Goal: Information Seeking & Learning: Learn about a topic

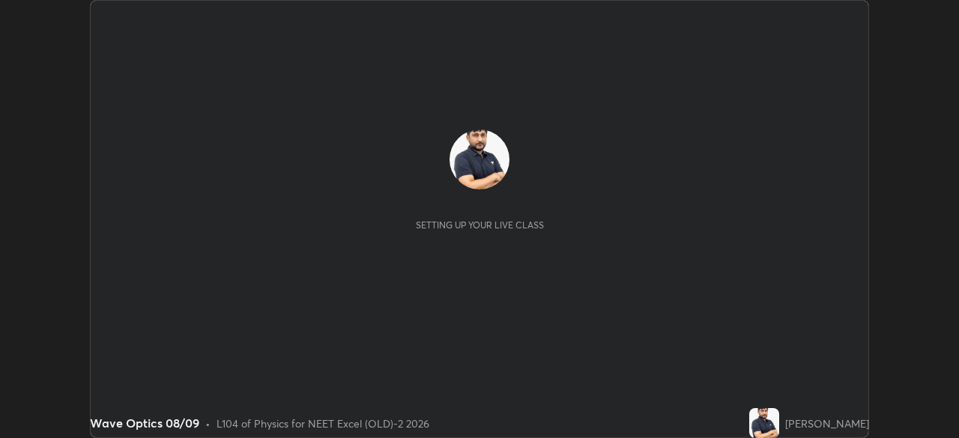
scroll to position [438, 959]
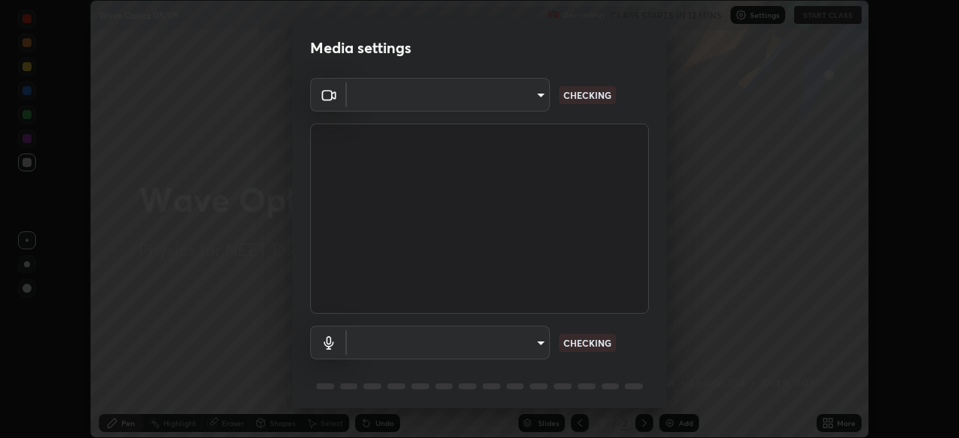
click at [525, 100] on body "Erase all Wave Optics 08/09 Recording CLASS STARTS IN 12 MINS Settings START CL…" at bounding box center [479, 219] width 959 height 438
click at [520, 95] on div at bounding box center [479, 219] width 959 height 438
type input "0e50365916b658242f783ed4648cb329f585d10cba28352488c27cd343db3185"
type input "default"
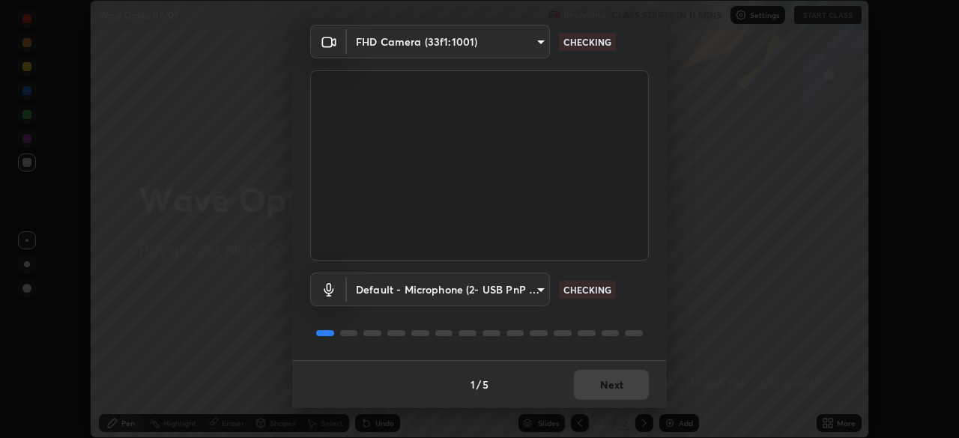
click at [518, 292] on body "Erase all Wave Optics 08/09 Recording CLASS STARTS IN 11 MINS Settings START CL…" at bounding box center [479, 219] width 959 height 438
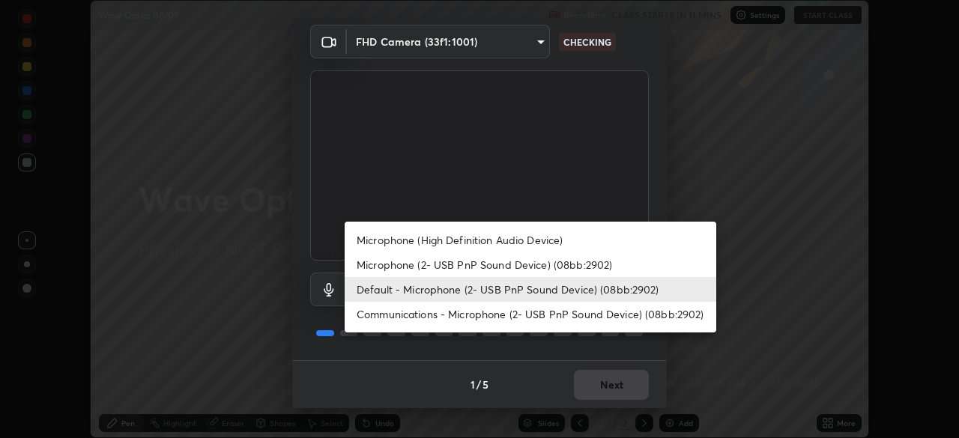
click at [501, 296] on li "Default - Microphone (2- USB PnP Sound Device) (08bb:2902)" at bounding box center [531, 289] width 372 height 25
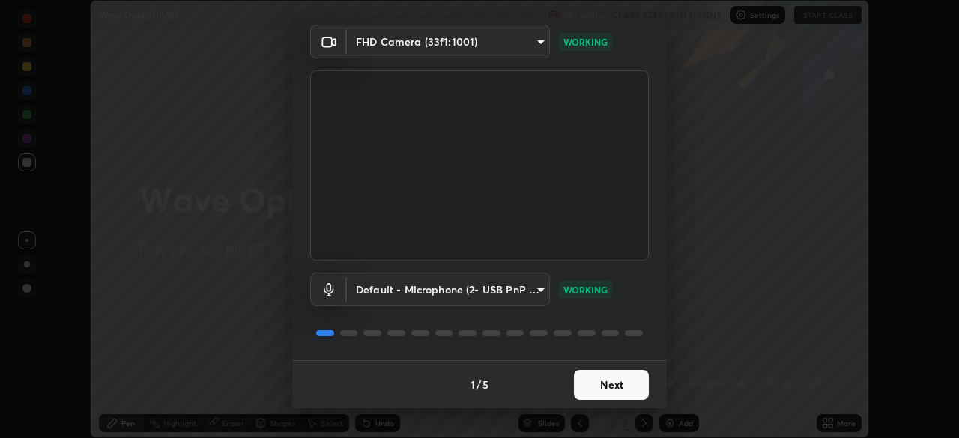
click at [617, 391] on button "Next" at bounding box center [611, 385] width 75 height 30
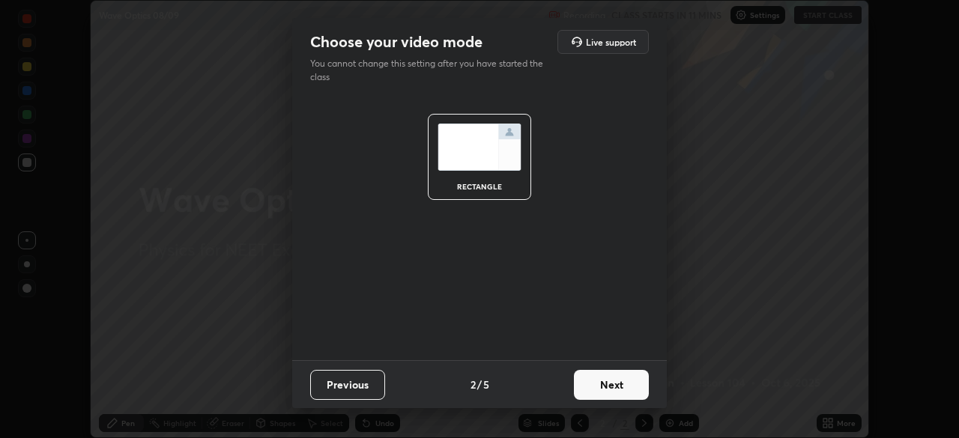
click at [619, 390] on button "Next" at bounding box center [611, 385] width 75 height 30
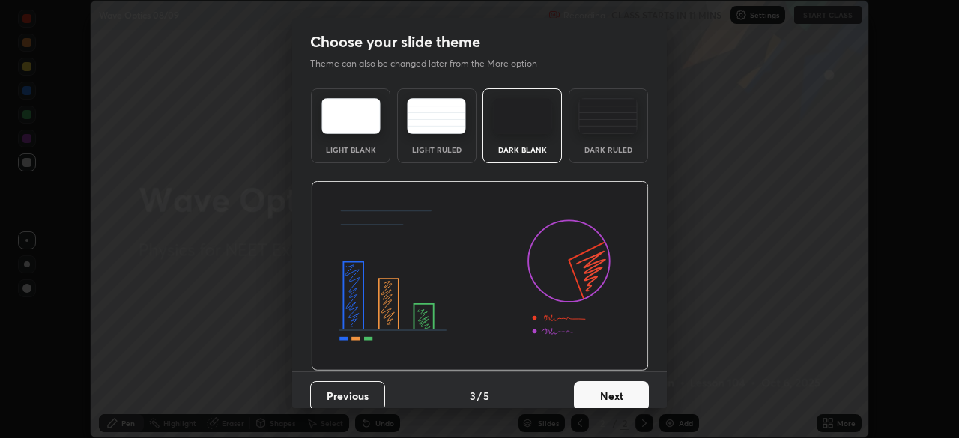
click at [626, 394] on button "Next" at bounding box center [611, 396] width 75 height 30
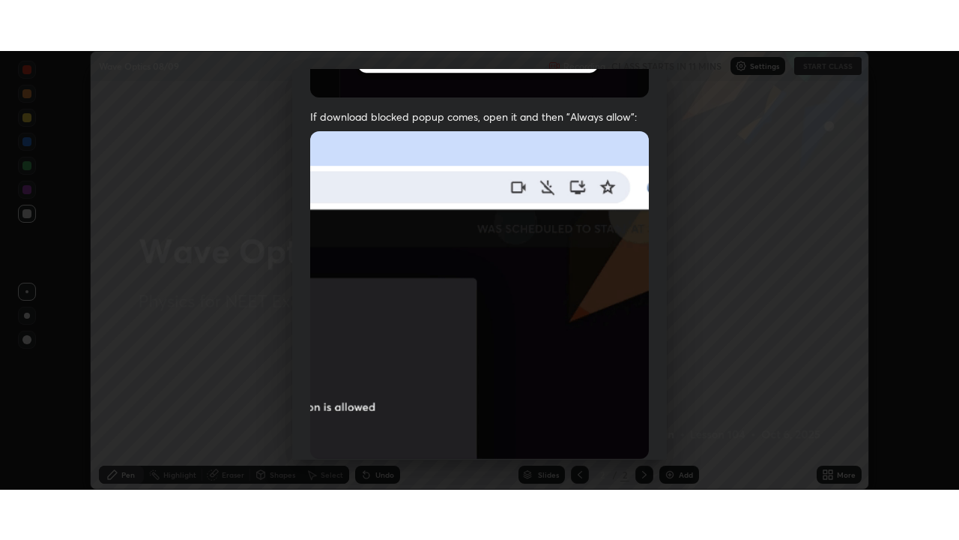
scroll to position [359, 0]
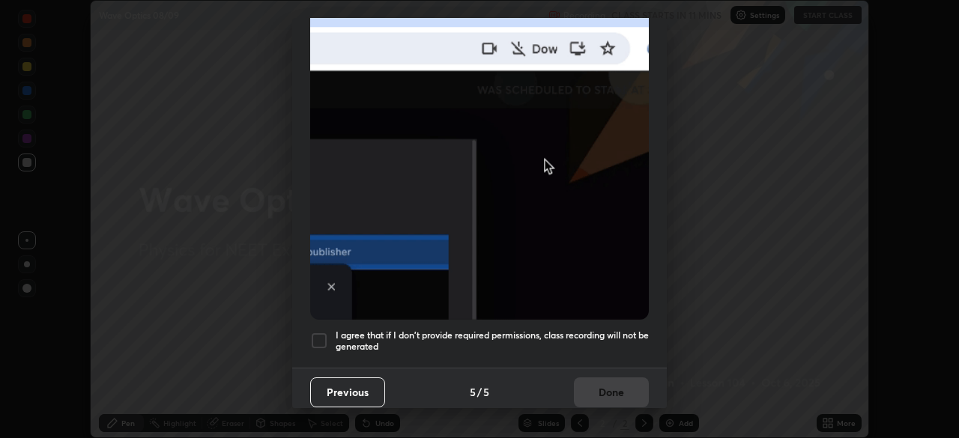
click at [331, 337] on div "I agree that if I don't provide required permissions, class recording will not …" at bounding box center [479, 341] width 339 height 18
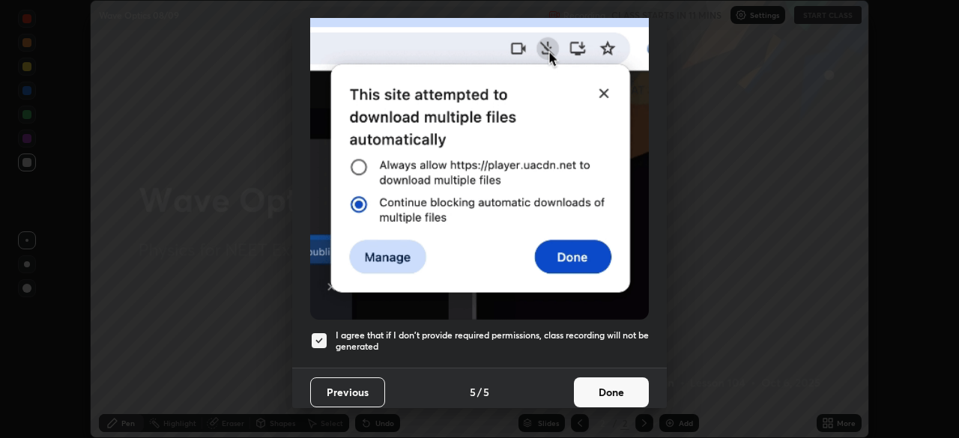
click at [611, 385] on button "Done" at bounding box center [611, 393] width 75 height 30
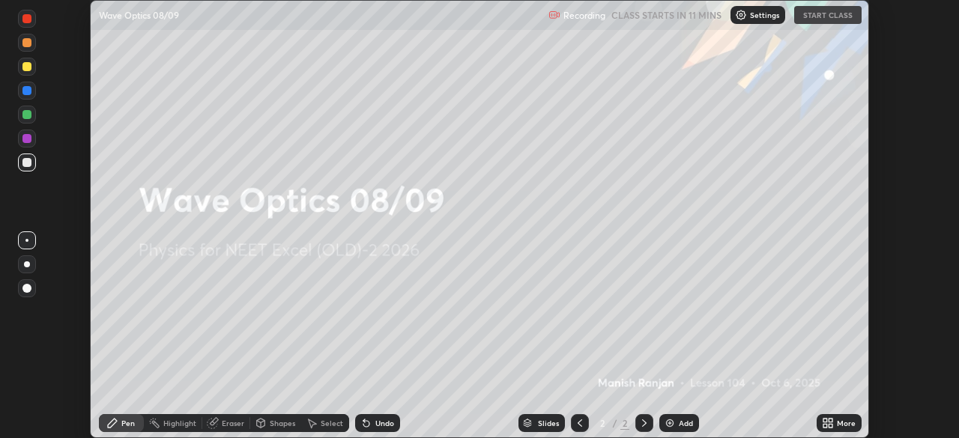
click at [831, 425] on icon at bounding box center [831, 426] width 4 height 4
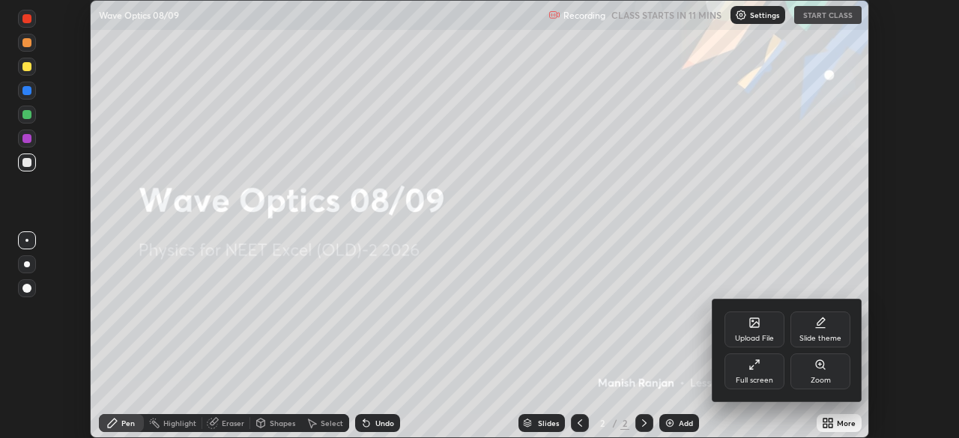
click at [760, 381] on div "Full screen" at bounding box center [754, 380] width 37 height 7
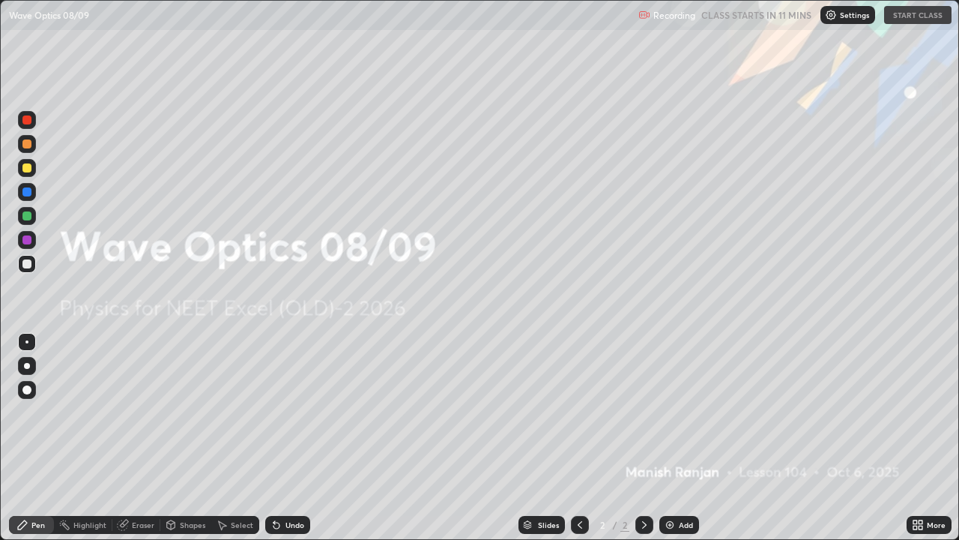
scroll to position [540, 959]
click at [842, 19] on div "Settings" at bounding box center [848, 15] width 55 height 18
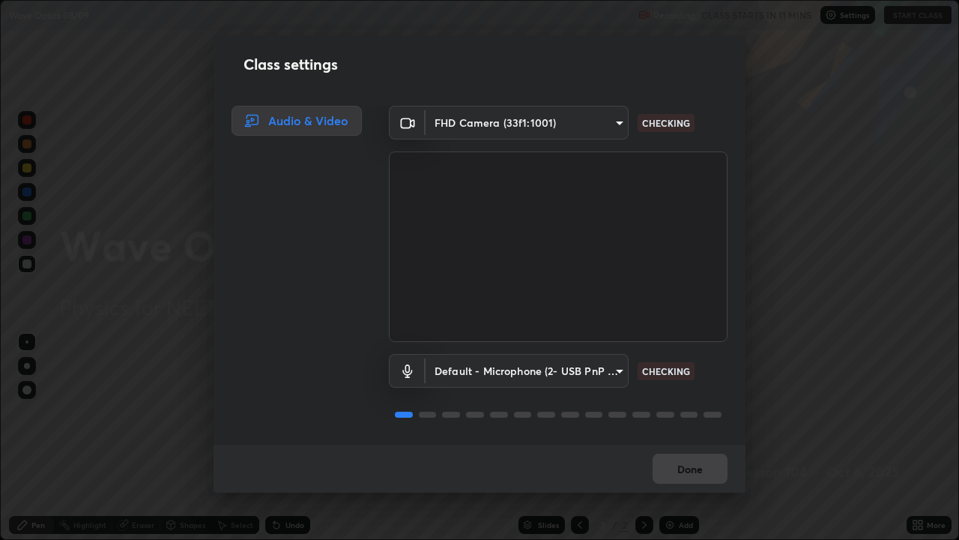
scroll to position [1, 0]
click at [691, 438] on button "Done" at bounding box center [690, 468] width 75 height 30
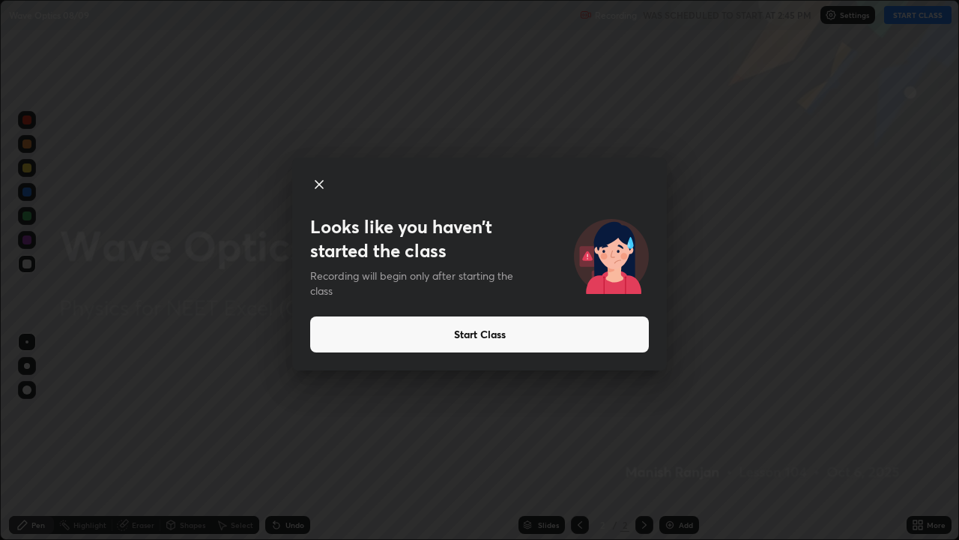
click at [506, 333] on button "Start Class" at bounding box center [479, 334] width 339 height 36
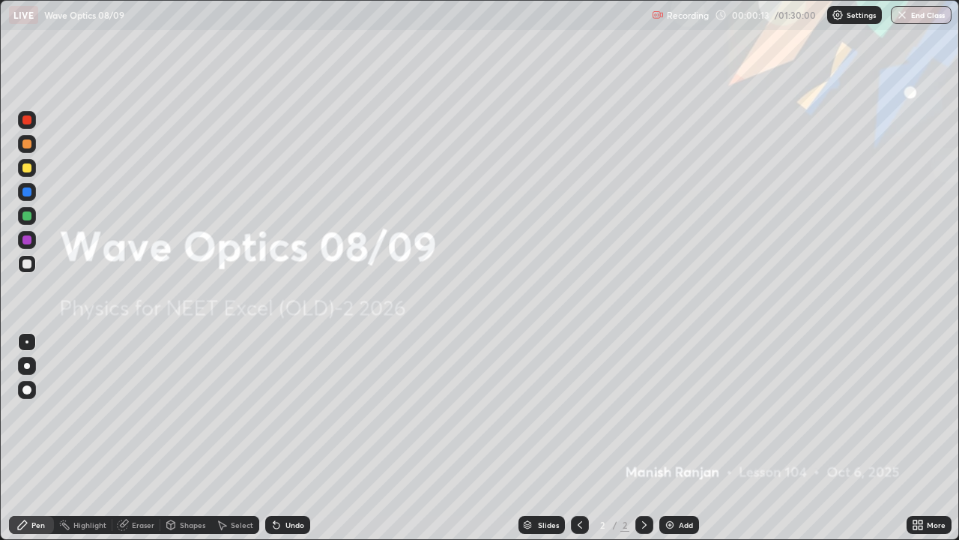
click at [667, 438] on img at bounding box center [670, 525] width 12 height 12
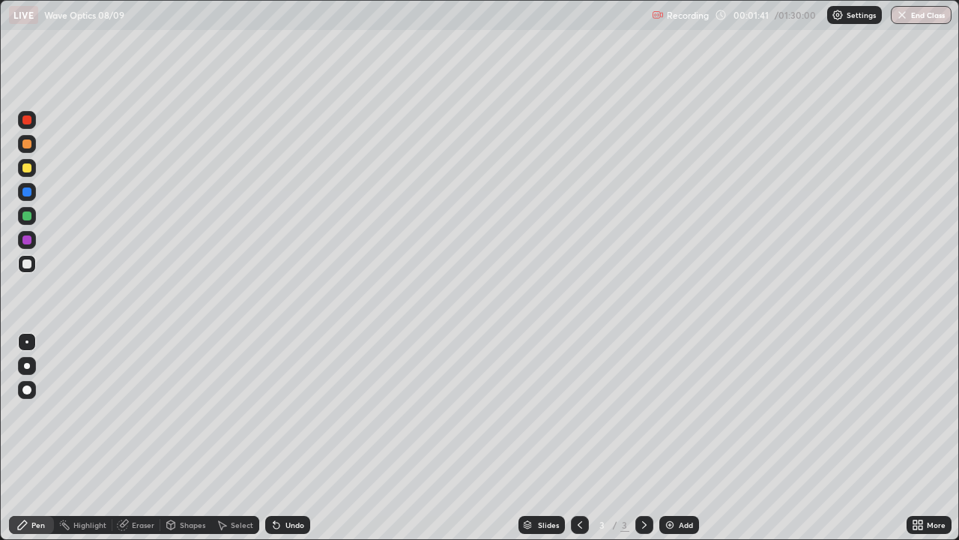
click at [34, 172] on div at bounding box center [27, 168] width 18 height 18
click at [34, 269] on div at bounding box center [27, 264] width 18 height 18
click at [28, 144] on div at bounding box center [26, 143] width 9 height 9
click at [33, 169] on div at bounding box center [27, 168] width 18 height 18
click at [27, 125] on div at bounding box center [27, 120] width 18 height 18
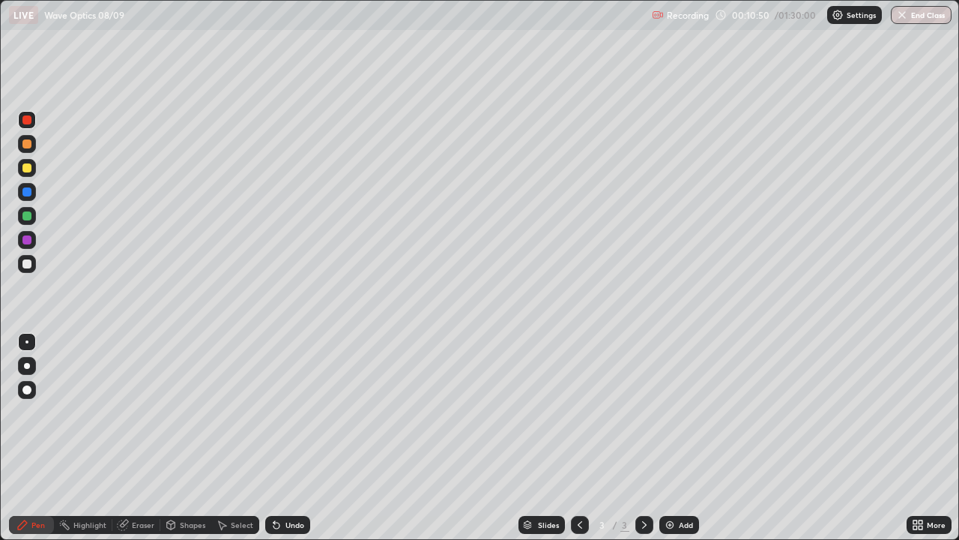
click at [28, 217] on div at bounding box center [26, 215] width 9 height 9
click at [31, 171] on div at bounding box center [26, 167] width 9 height 9
click at [141, 438] on div "Eraser" at bounding box center [136, 525] width 48 height 18
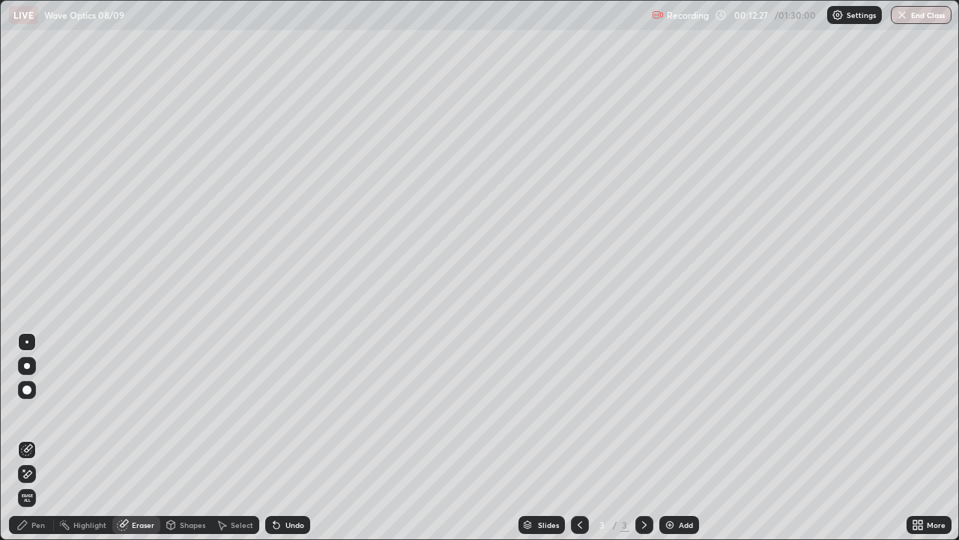
click at [34, 438] on div "Pen" at bounding box center [37, 524] width 13 height 7
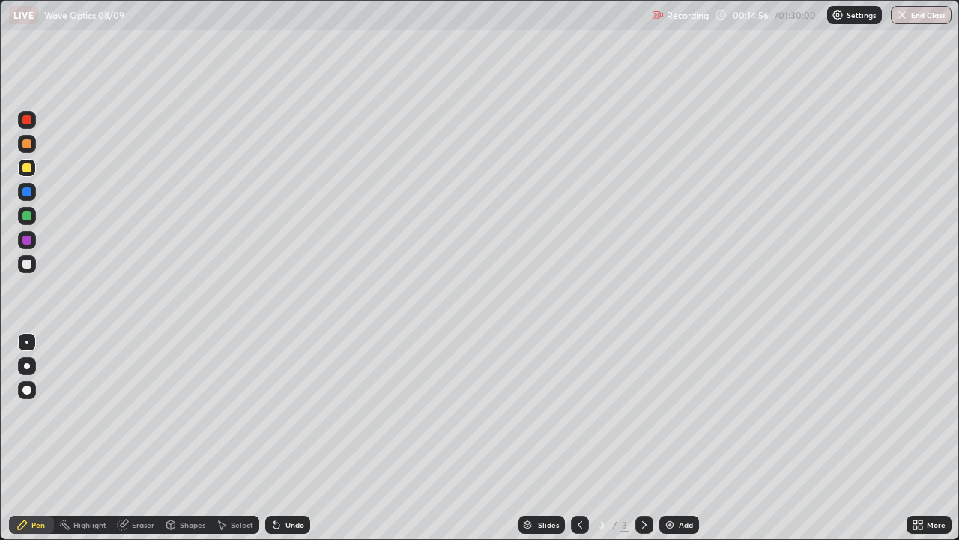
click at [679, 438] on div "Add" at bounding box center [686, 524] width 14 height 7
click at [587, 438] on div at bounding box center [580, 525] width 18 height 18
click at [643, 438] on icon at bounding box center [645, 525] width 12 height 12
click at [579, 438] on icon at bounding box center [580, 525] width 12 height 12
click at [28, 265] on div at bounding box center [26, 263] width 9 height 9
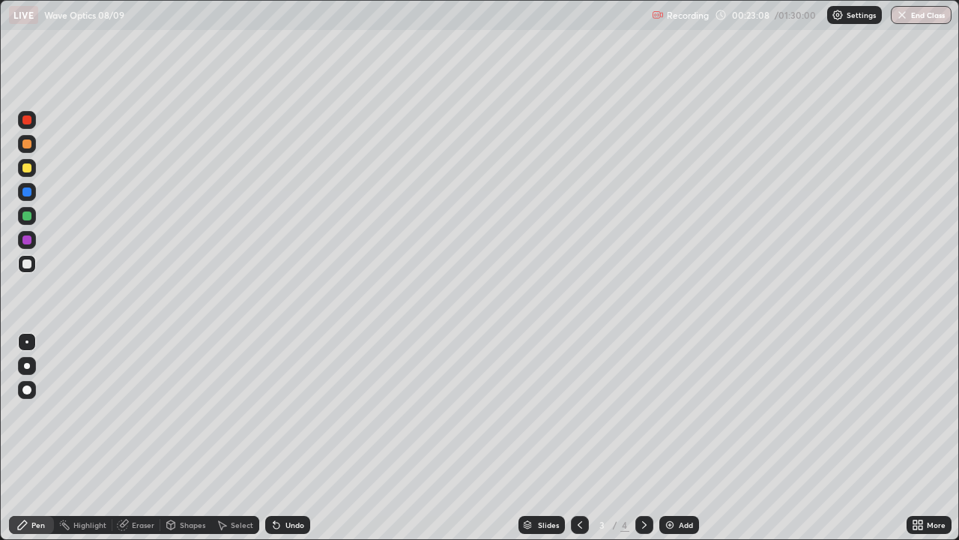
click at [645, 438] on icon at bounding box center [645, 525] width 12 height 12
click at [651, 438] on div at bounding box center [645, 525] width 18 height 18
click at [679, 438] on div "Add" at bounding box center [686, 524] width 14 height 7
click at [32, 168] on div at bounding box center [27, 168] width 18 height 18
click at [28, 264] on div at bounding box center [26, 263] width 9 height 9
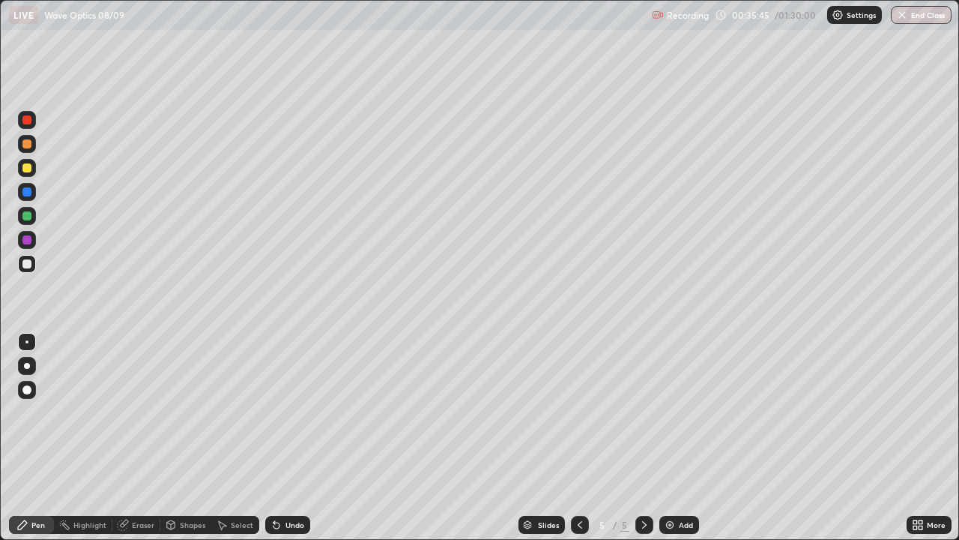
click at [34, 169] on div at bounding box center [27, 168] width 18 height 18
click at [678, 438] on div "Add" at bounding box center [680, 525] width 40 height 18
click at [28, 264] on div at bounding box center [26, 263] width 9 height 9
click at [142, 438] on div "Eraser" at bounding box center [143, 524] width 22 height 7
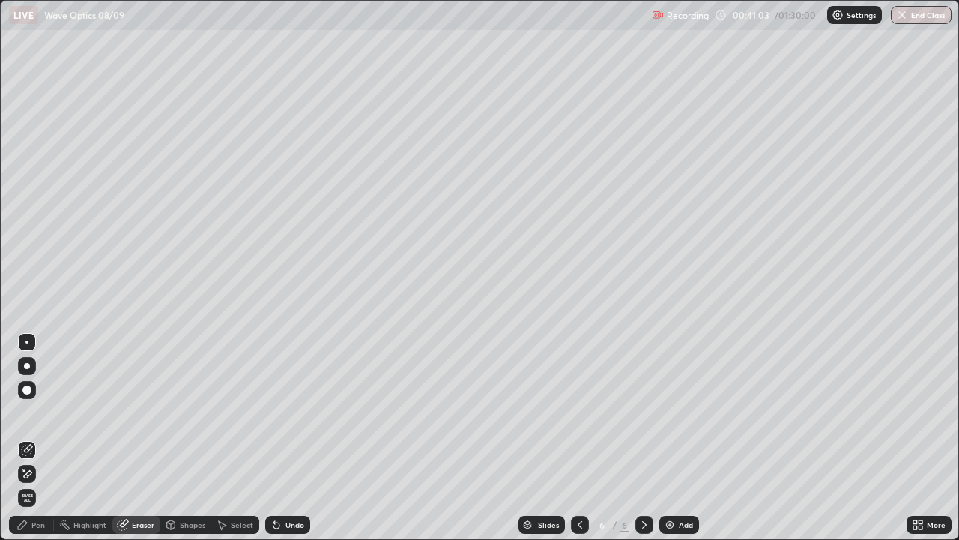
click at [37, 438] on div "Pen" at bounding box center [37, 524] width 13 height 7
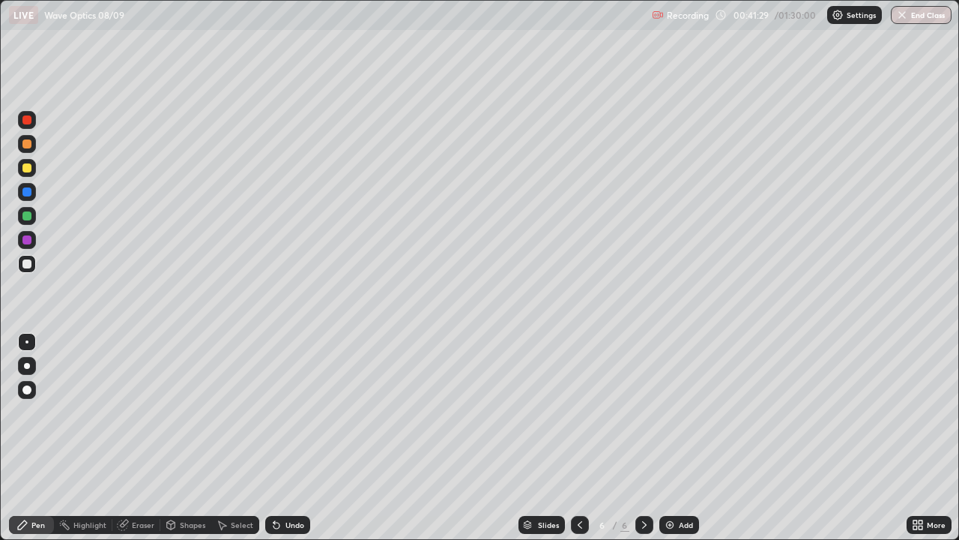
click at [151, 438] on div "Eraser" at bounding box center [143, 524] width 22 height 7
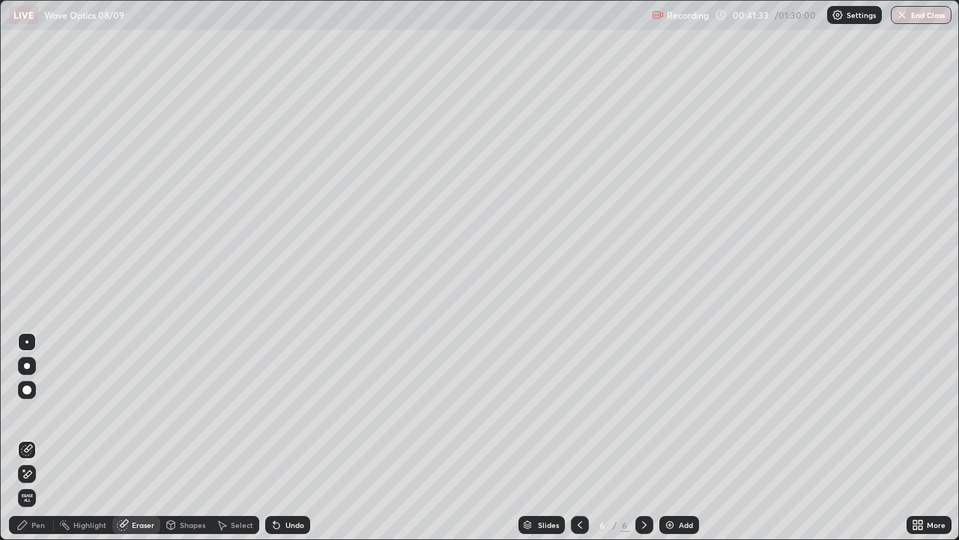
click at [43, 438] on div "Pen" at bounding box center [37, 524] width 13 height 7
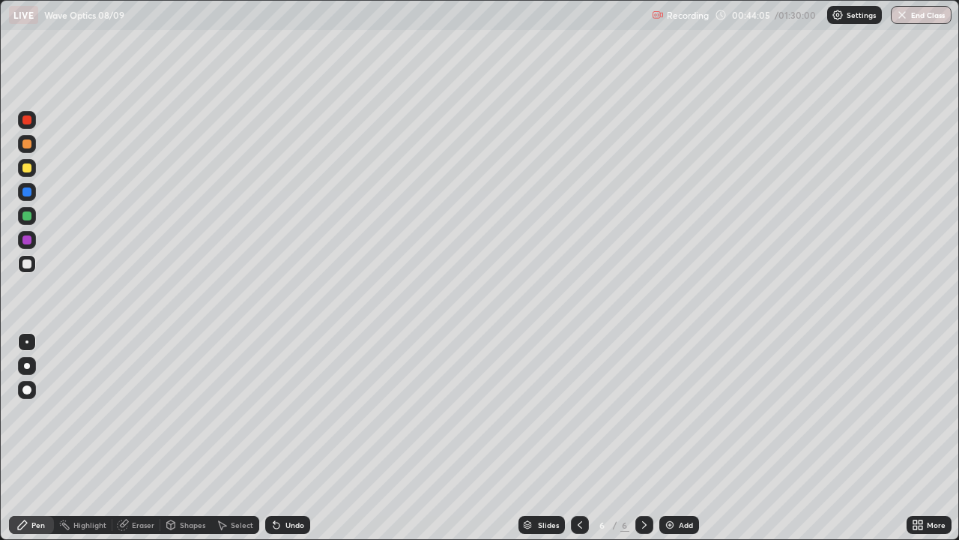
click at [34, 147] on div at bounding box center [27, 144] width 18 height 18
click at [34, 266] on div at bounding box center [27, 264] width 18 height 18
click at [30, 169] on div at bounding box center [26, 167] width 9 height 9
click at [26, 214] on div at bounding box center [26, 215] width 9 height 9
click at [28, 145] on div at bounding box center [26, 143] width 9 height 9
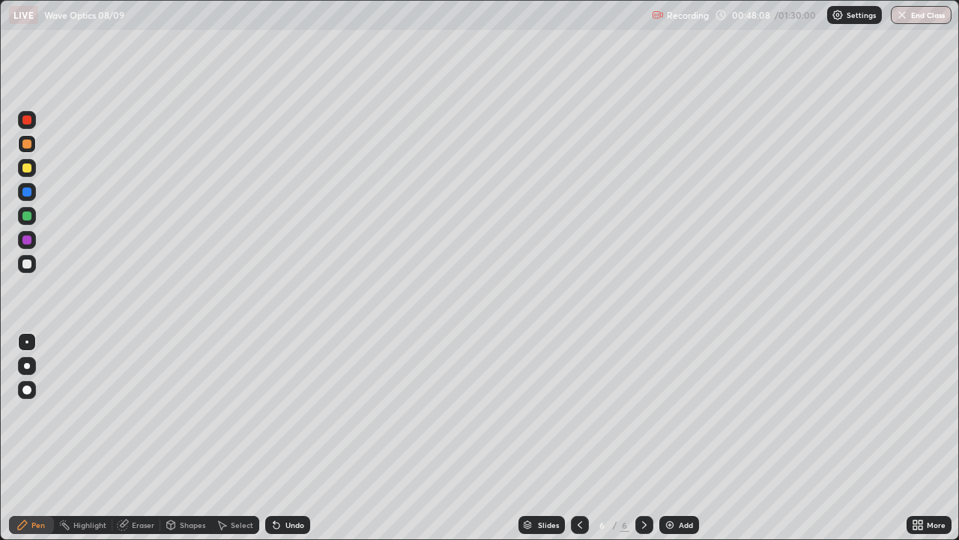
click at [146, 438] on div "Eraser" at bounding box center [143, 524] width 22 height 7
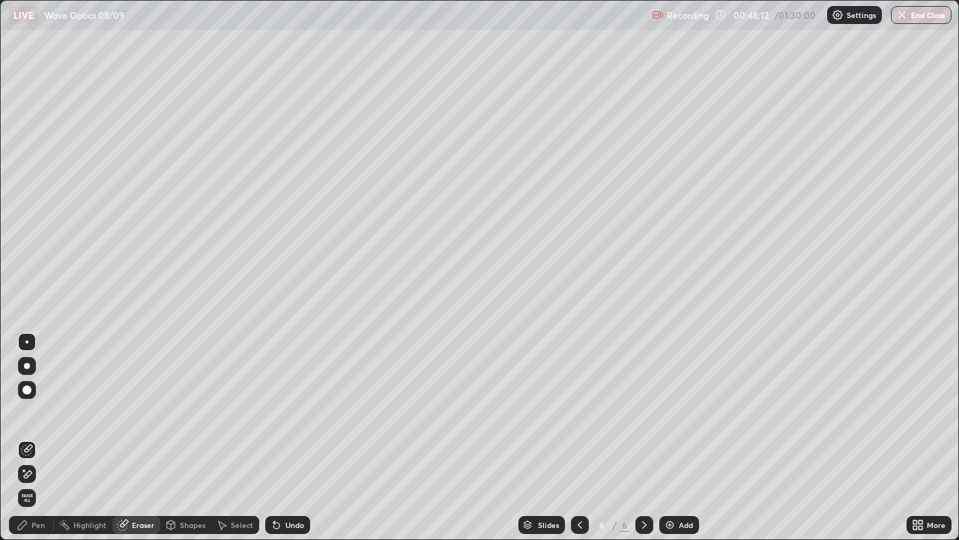
click at [39, 438] on div "Pen" at bounding box center [37, 524] width 13 height 7
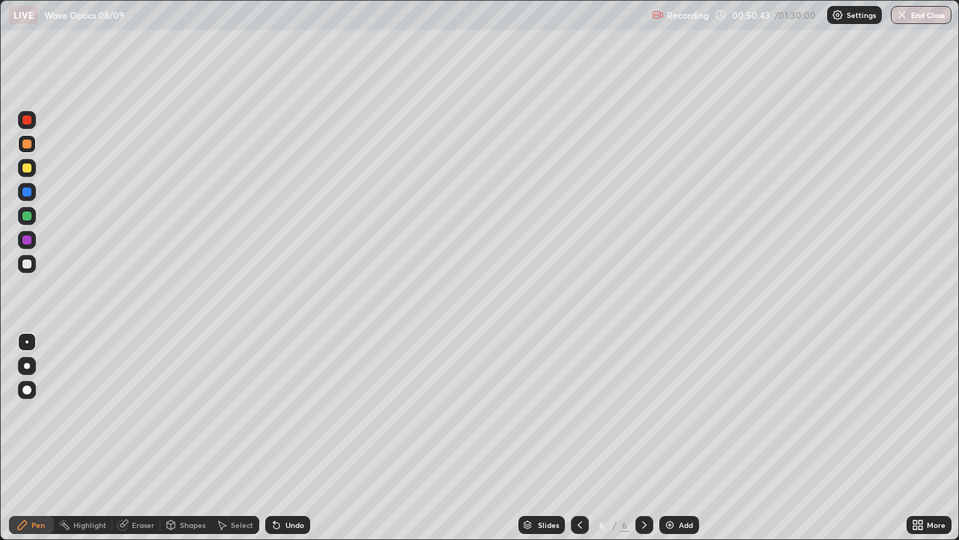
click at [32, 263] on div at bounding box center [27, 264] width 18 height 18
click at [687, 438] on div "Add" at bounding box center [686, 524] width 14 height 7
click at [586, 438] on div at bounding box center [580, 525] width 18 height 18
click at [679, 438] on div "Add" at bounding box center [686, 524] width 14 height 7
click at [677, 438] on div "Add" at bounding box center [680, 525] width 40 height 18
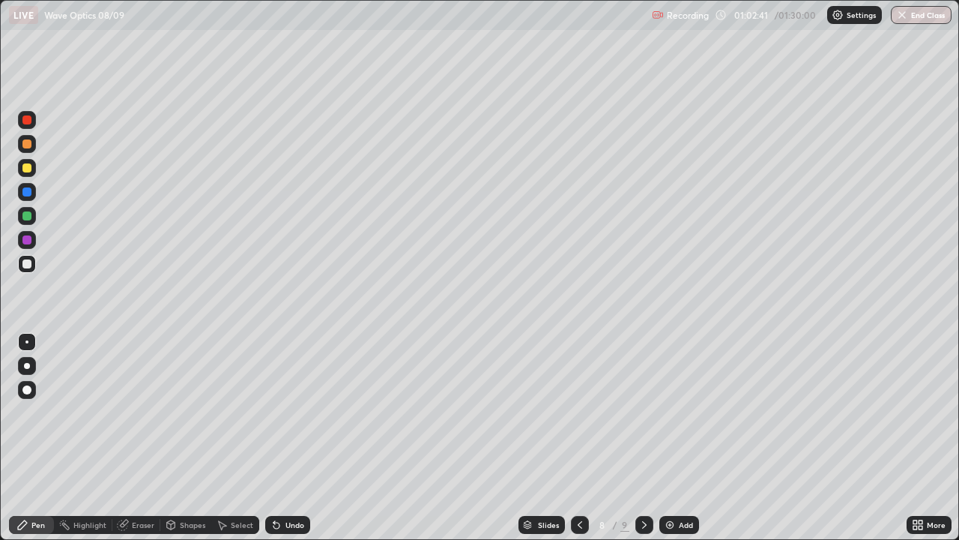
click at [29, 167] on div at bounding box center [26, 167] width 9 height 9
click at [681, 438] on div "Add" at bounding box center [686, 524] width 14 height 7
click at [34, 267] on div at bounding box center [27, 264] width 18 height 18
click at [681, 438] on div "Add" at bounding box center [680, 525] width 40 height 18
click at [675, 438] on div "Add" at bounding box center [680, 525] width 40 height 18
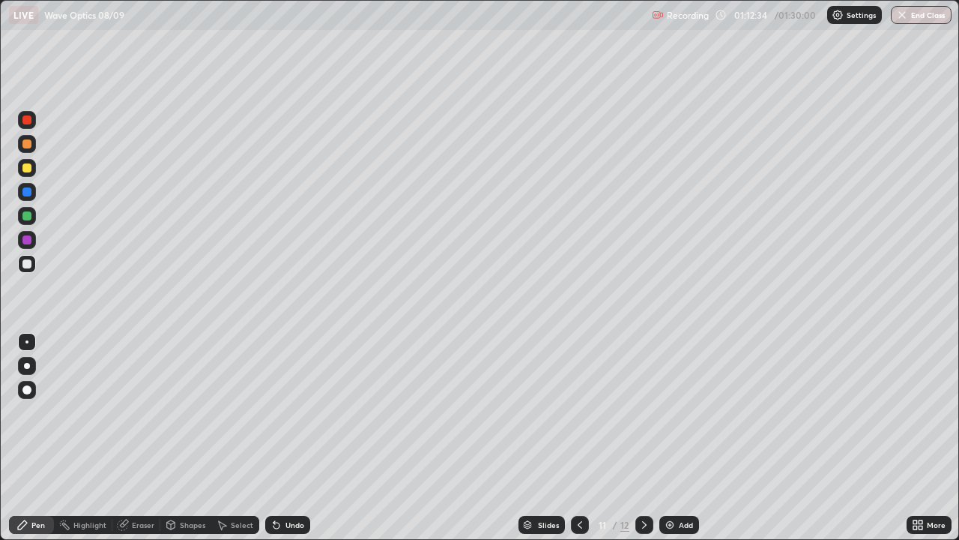
click at [27, 169] on div at bounding box center [26, 167] width 9 height 9
click at [914, 20] on button "End Class" at bounding box center [922, 15] width 59 height 18
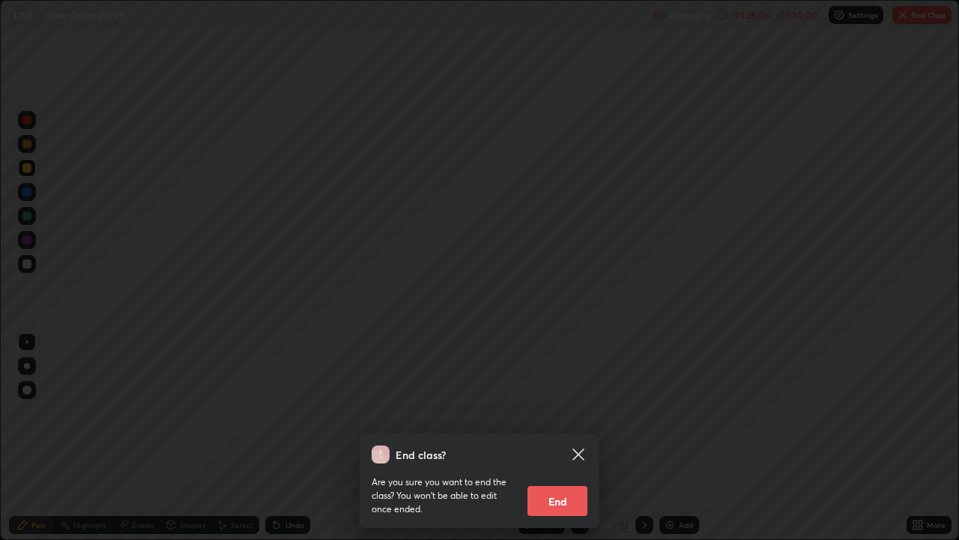
click at [556, 438] on button "End" at bounding box center [558, 501] width 60 height 30
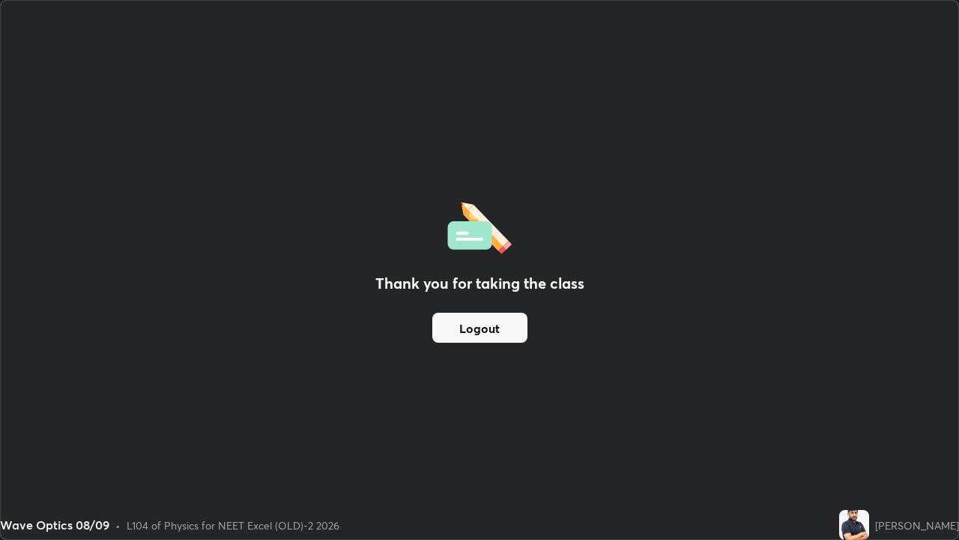
click at [497, 331] on button "Logout" at bounding box center [479, 328] width 95 height 30
